Goal: Navigation & Orientation: Find specific page/section

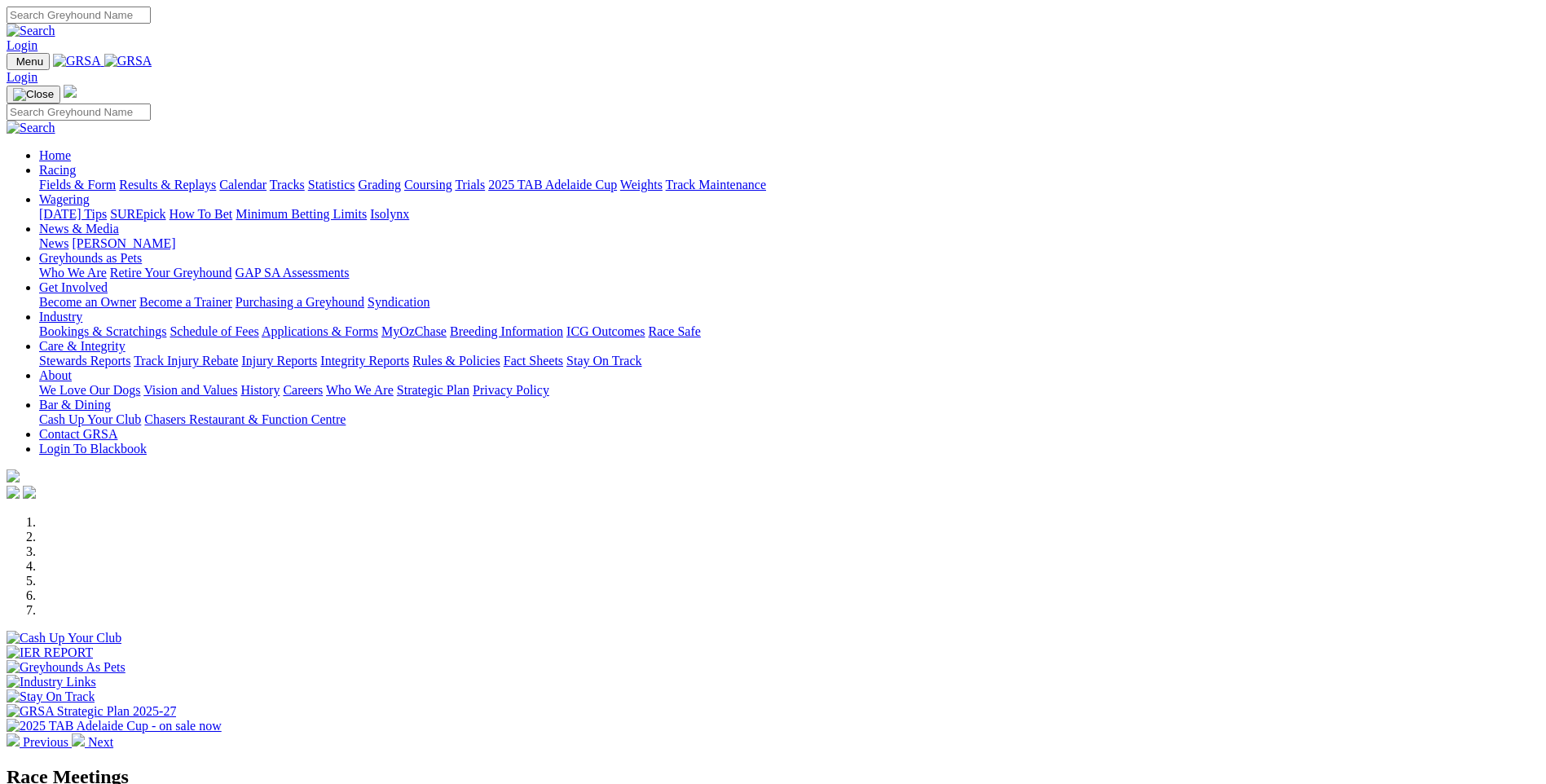
scroll to position [489, 0]
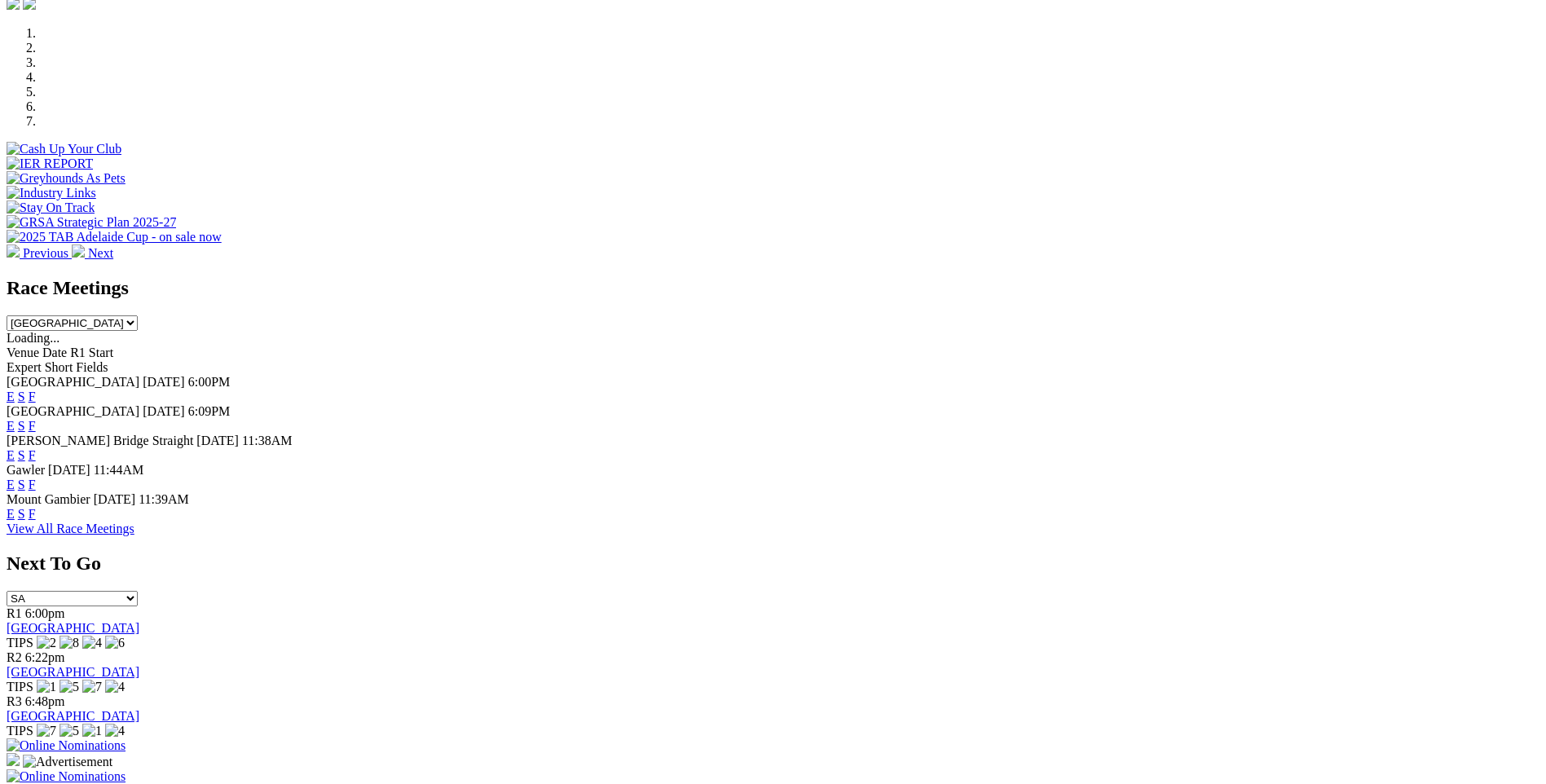
click at [36, 478] on link "F" at bounding box center [32, 485] width 7 height 14
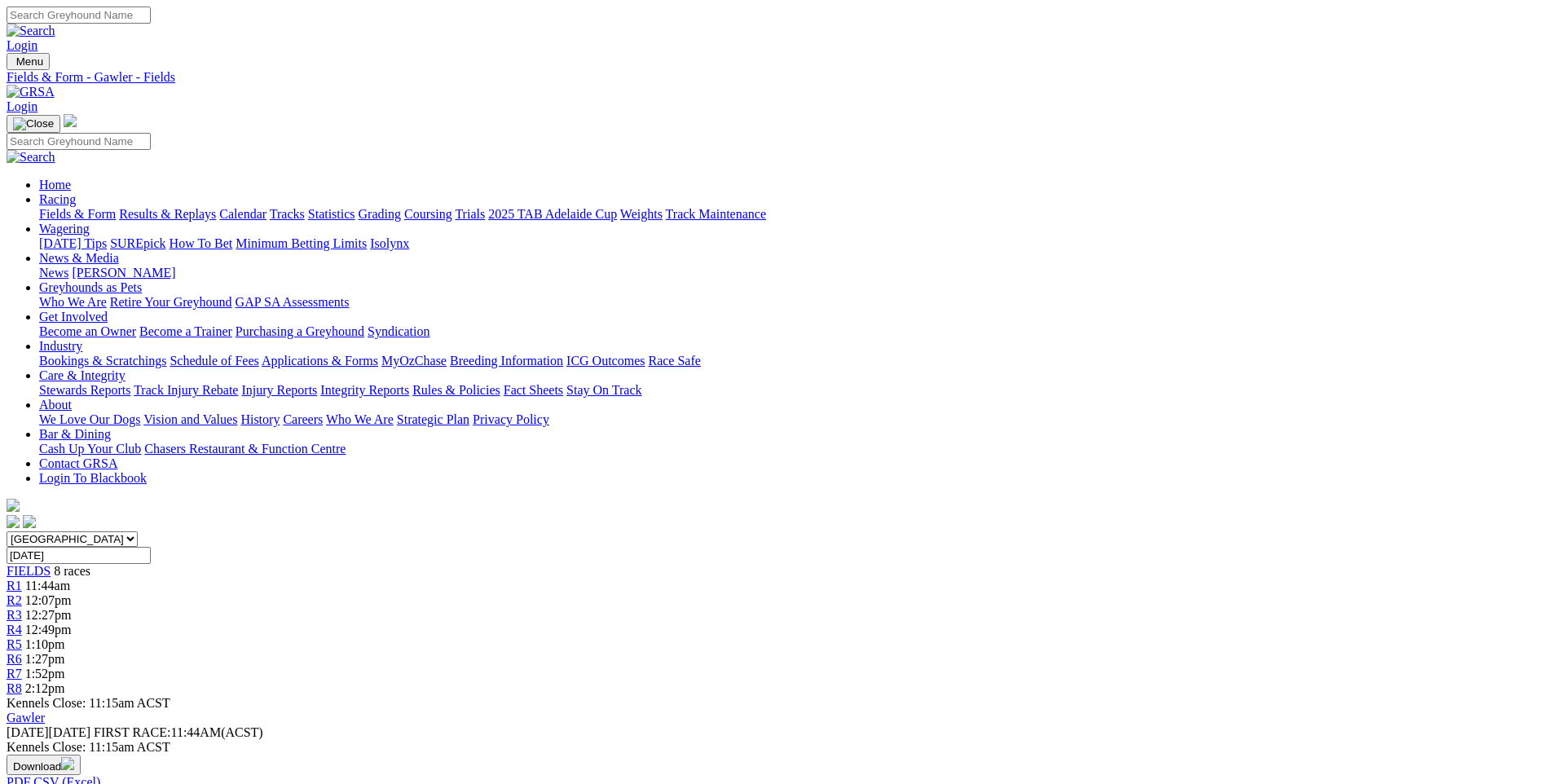
click at [267, 207] on link "Calendar" at bounding box center [243, 214] width 48 height 14
